Goal: Communication & Community: Answer question/provide support

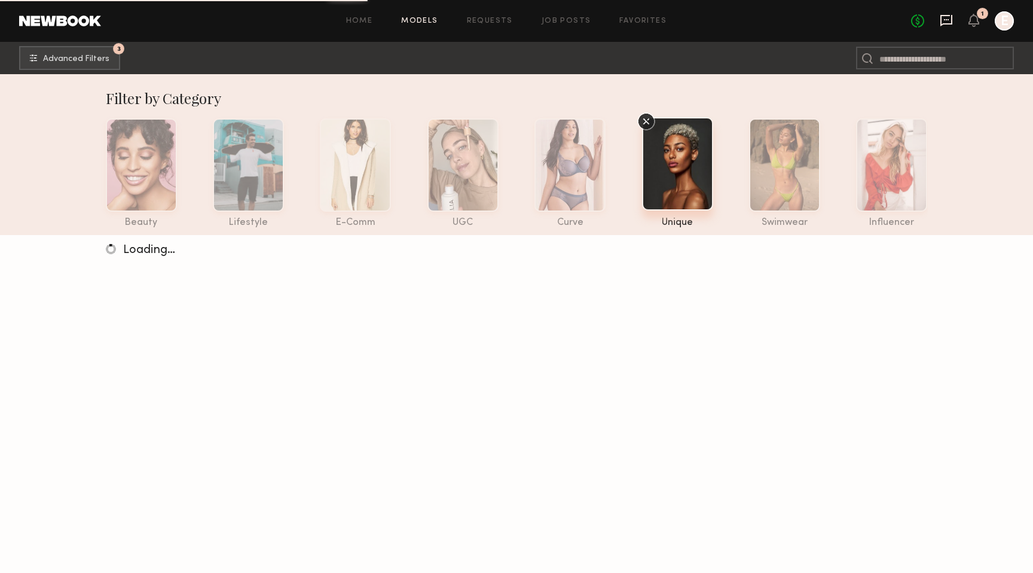
click at [942, 22] on icon at bounding box center [946, 20] width 13 height 13
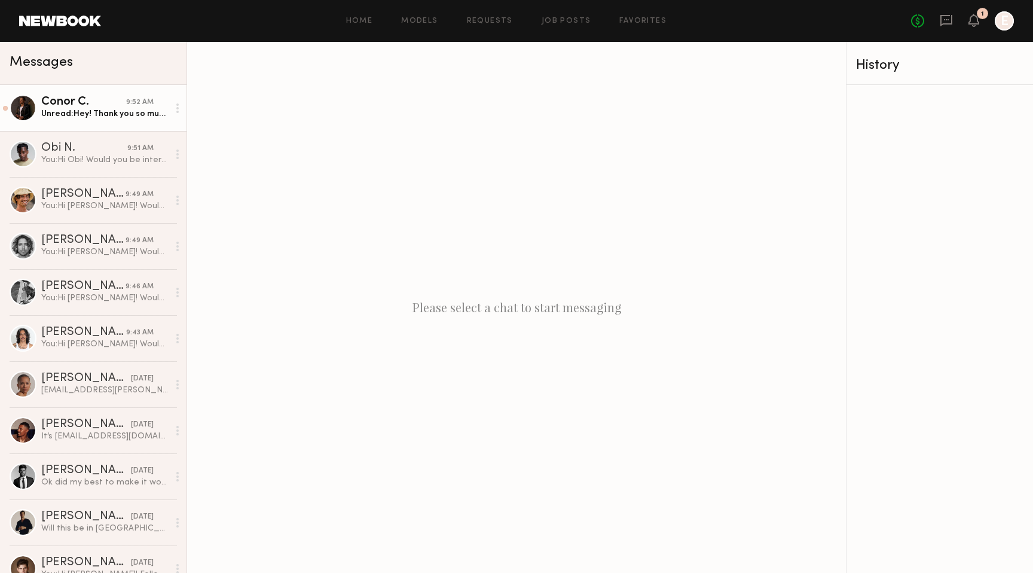
click at [109, 114] on div "Unread: Hey! Thank you so much for thinking of me! Ok if I get back to you late…" at bounding box center [104, 113] width 127 height 11
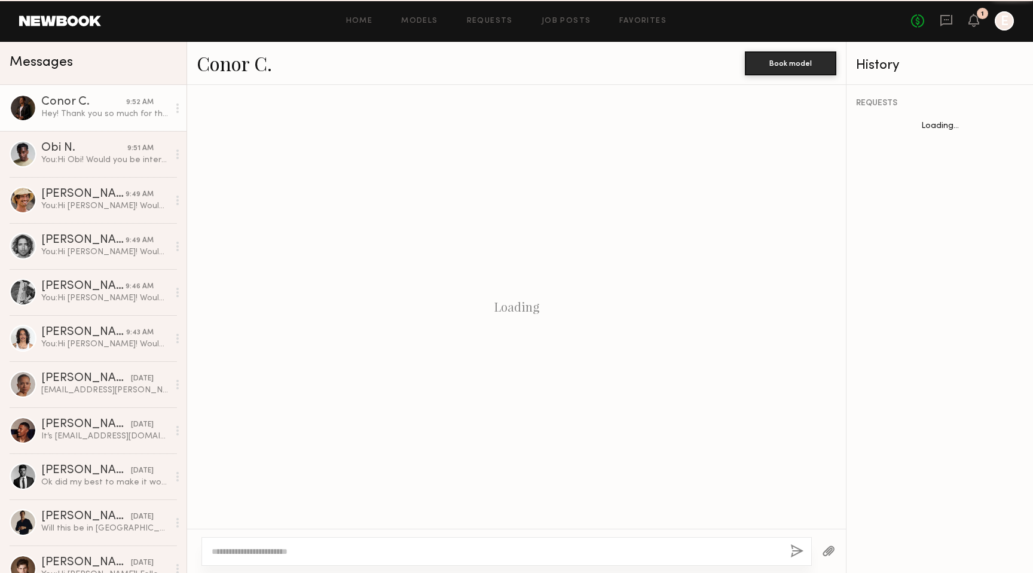
scroll to position [346, 0]
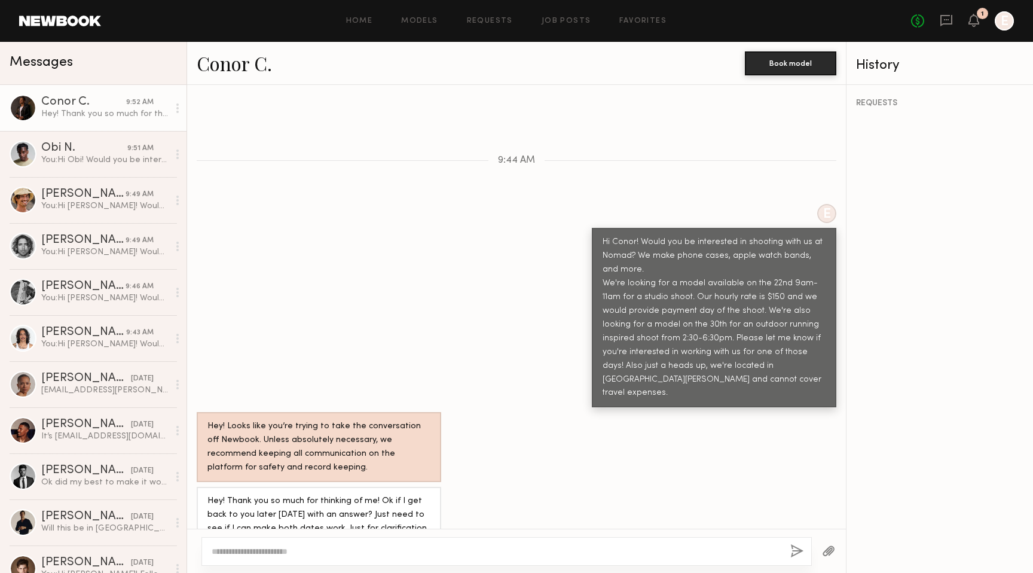
click at [57, 99] on div "Conor C." at bounding box center [83, 102] width 85 height 12
click at [18, 105] on div at bounding box center [23, 107] width 27 height 27
click at [60, 100] on div "Conor C." at bounding box center [83, 102] width 85 height 12
click at [228, 60] on link "Conor C." at bounding box center [234, 63] width 75 height 26
click at [341, 548] on textarea at bounding box center [496, 551] width 569 height 12
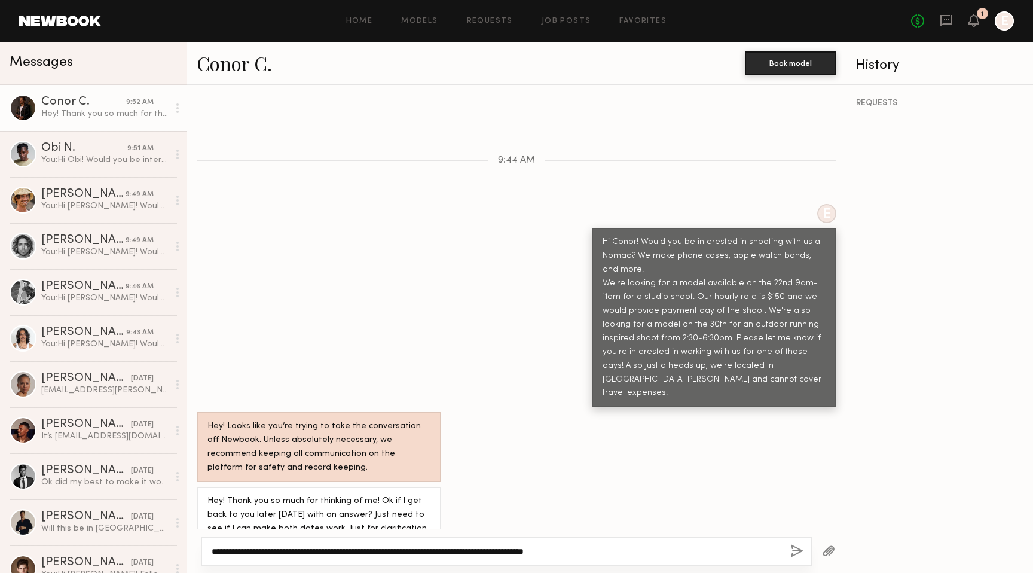
click at [265, 549] on textarea "**********" at bounding box center [496, 551] width 569 height 12
type textarea "**********"
click at [794, 550] on button "button" at bounding box center [797, 551] width 13 height 15
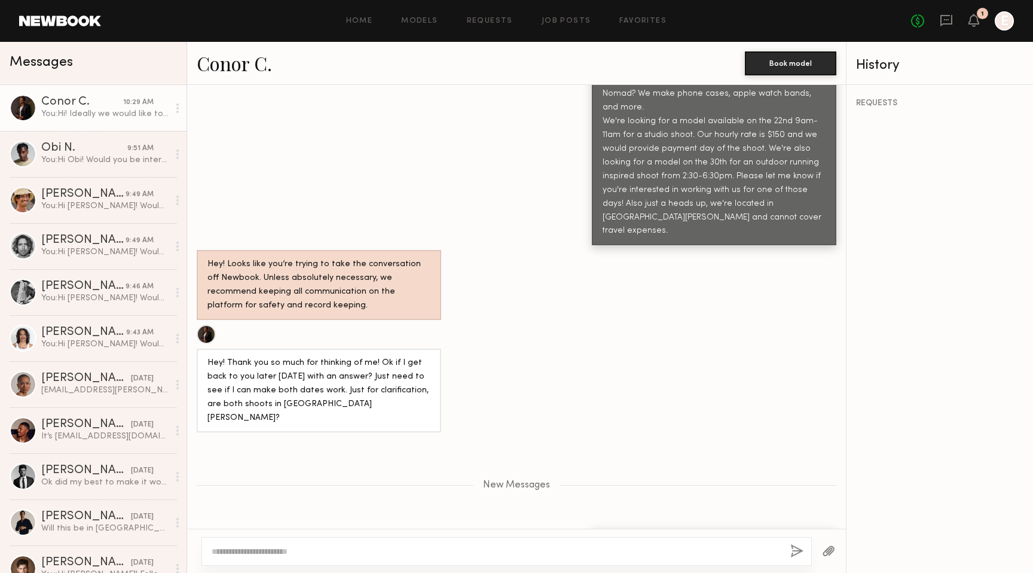
click at [456, 547] on textarea at bounding box center [496, 551] width 569 height 12
type textarea "**********"
click at [800, 550] on button "button" at bounding box center [797, 551] width 13 height 15
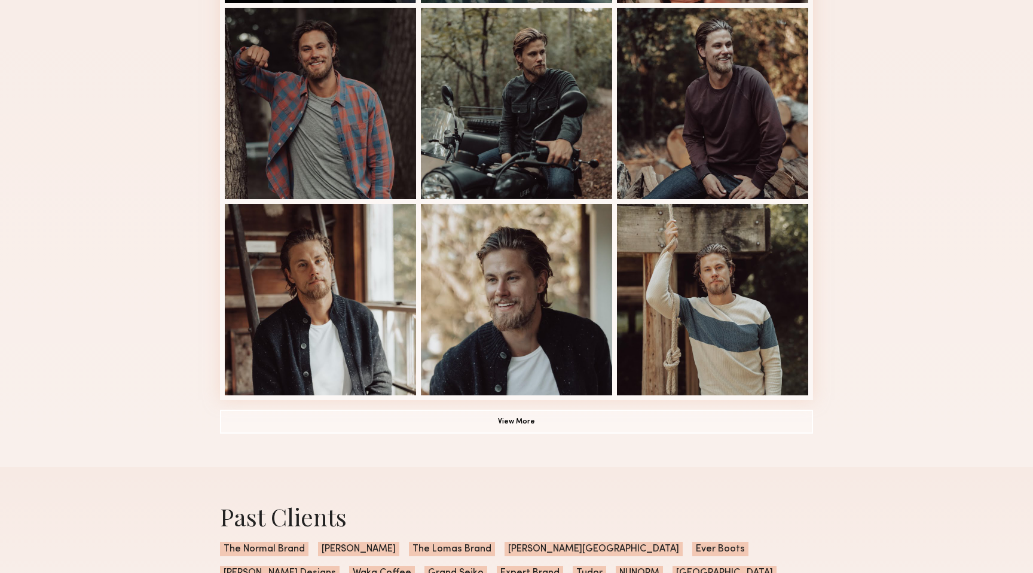
scroll to position [710, 0]
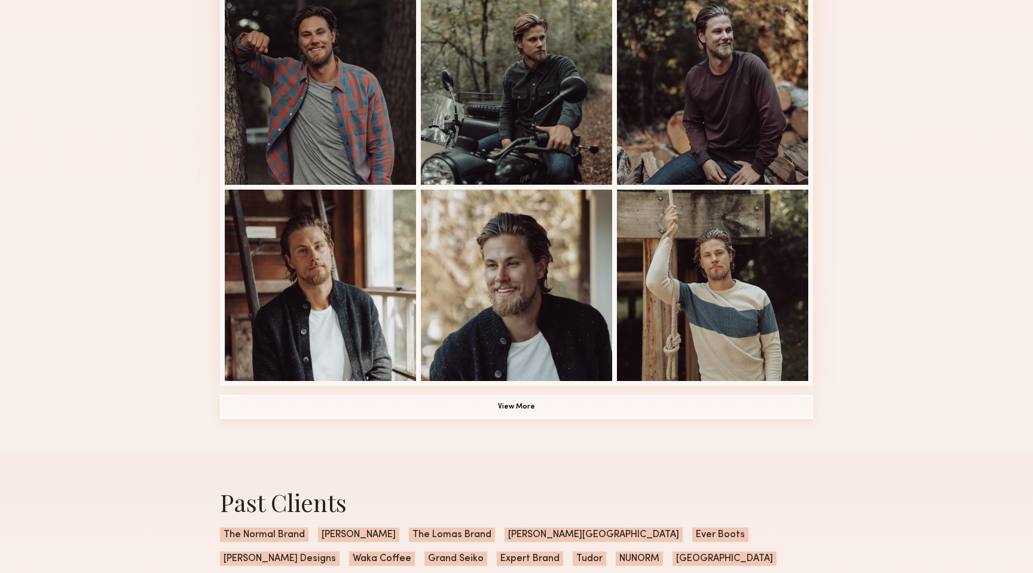
click at [513, 407] on button "View More" at bounding box center [516, 407] width 593 height 24
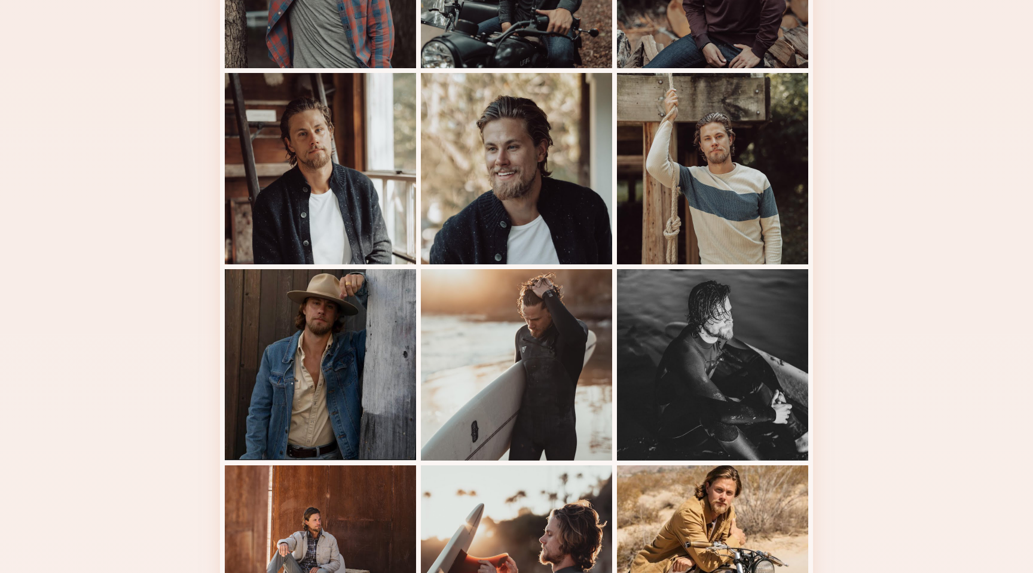
scroll to position [820, 0]
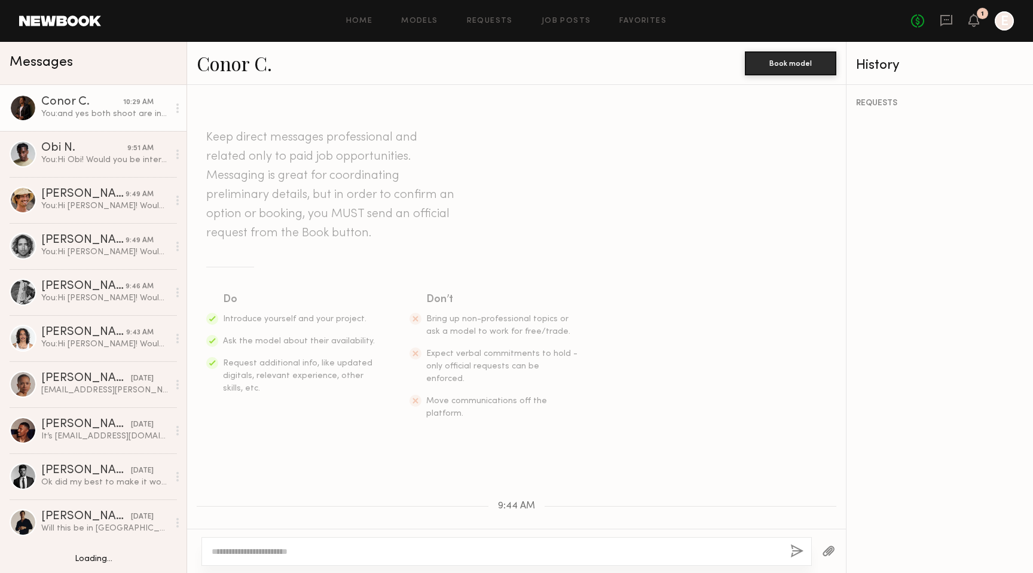
scroll to position [474, 0]
